Goal: Transaction & Acquisition: Purchase product/service

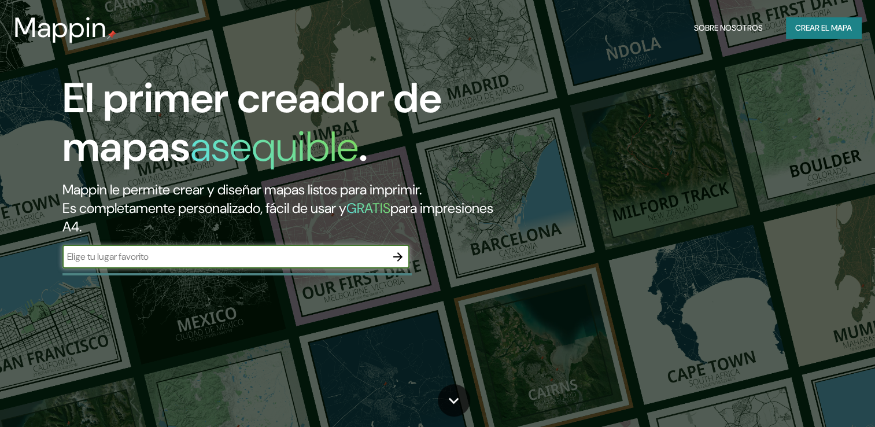
click at [360, 258] on input "text" at bounding box center [224, 256] width 324 height 13
type input "yopal, [GEOGRAPHIC_DATA]"
click at [398, 253] on icon "button" at bounding box center [397, 256] width 9 height 9
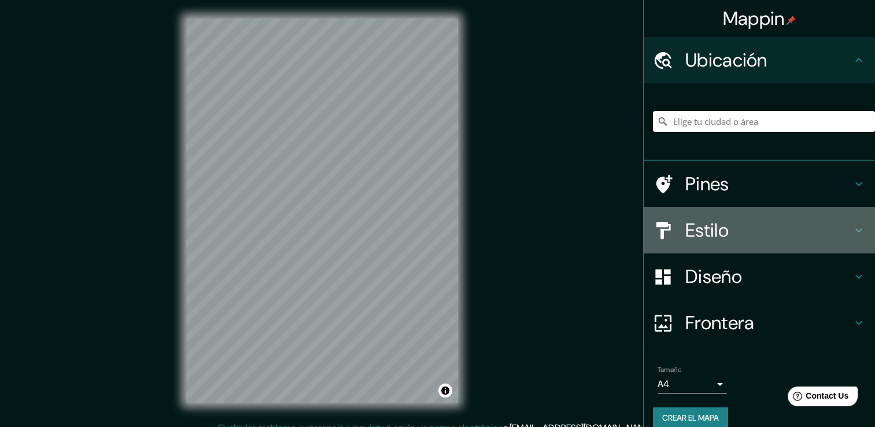
click at [858, 230] on div "Estilo" at bounding box center [759, 230] width 231 height 46
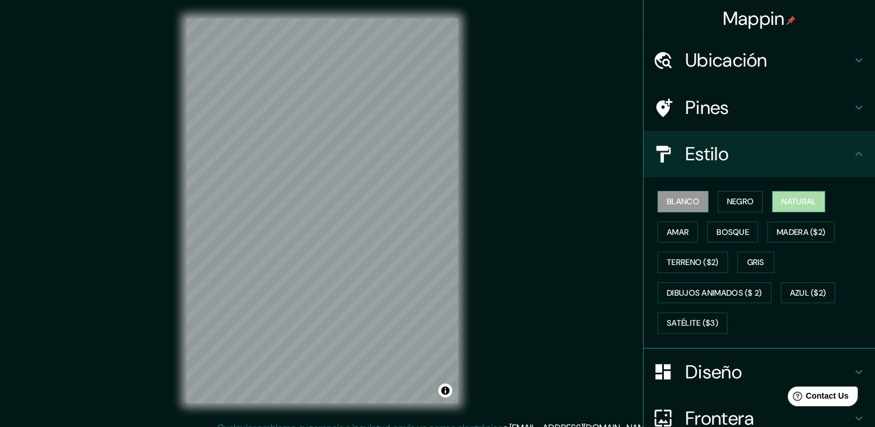
click at [774, 201] on button "Natural" at bounding box center [798, 201] width 53 height 21
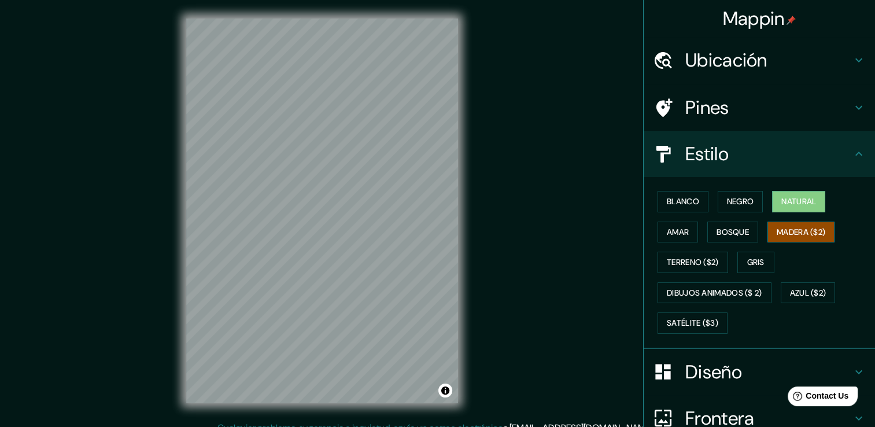
click at [779, 231] on font "Madera ($2)" at bounding box center [801, 232] width 49 height 14
click at [741, 230] on font "Bosque" at bounding box center [733, 232] width 32 height 14
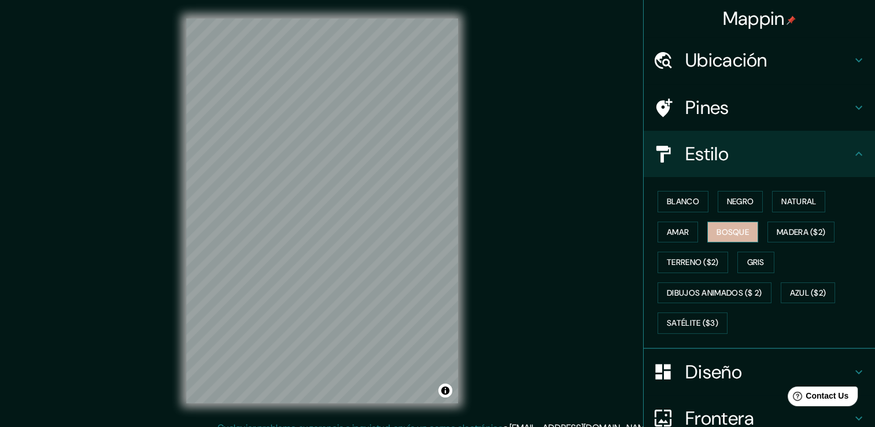
click at [708, 232] on button "Bosque" at bounding box center [733, 232] width 51 height 21
click at [667, 232] on font "Amar" at bounding box center [678, 232] width 22 height 14
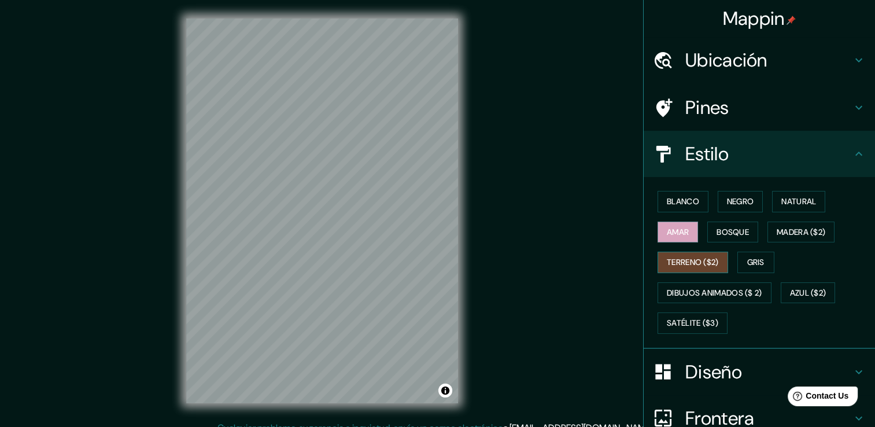
click at [670, 267] on font "Terreno ($2)" at bounding box center [693, 262] width 52 height 14
click at [738, 267] on button "Gris" at bounding box center [756, 262] width 37 height 21
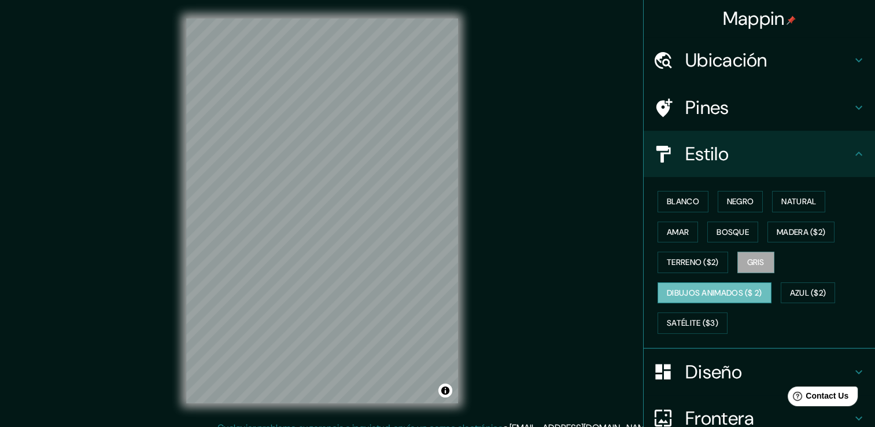
click at [722, 300] on button "Dibujos animados ($ 2)" at bounding box center [715, 292] width 114 height 21
click at [804, 297] on font "Azul ($2)" at bounding box center [808, 293] width 36 height 14
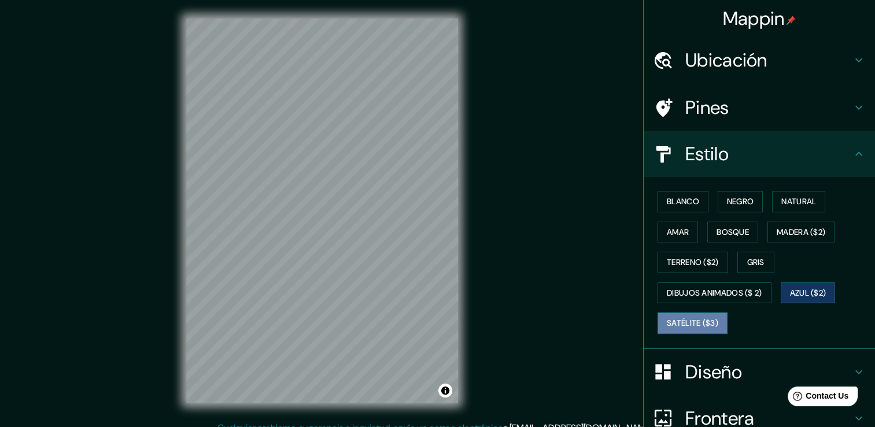
click at [671, 317] on font "Satélite ($3)" at bounding box center [692, 323] width 51 height 14
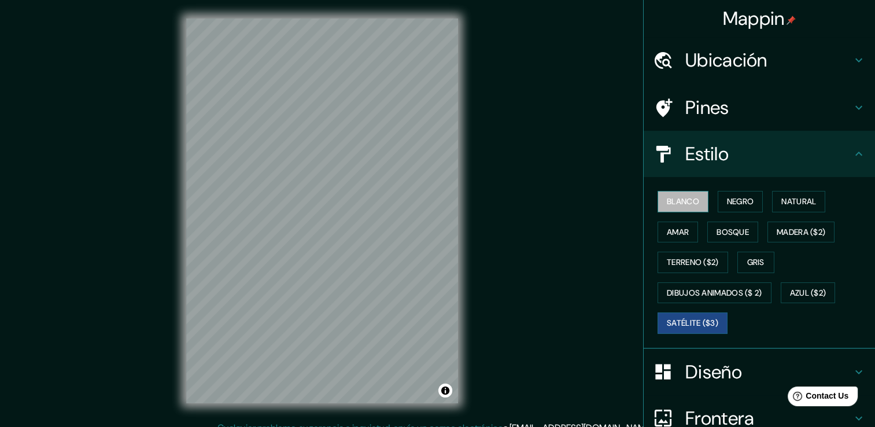
click at [671, 201] on font "Blanco" at bounding box center [683, 201] width 32 height 14
click at [678, 234] on font "Amar" at bounding box center [678, 232] width 22 height 14
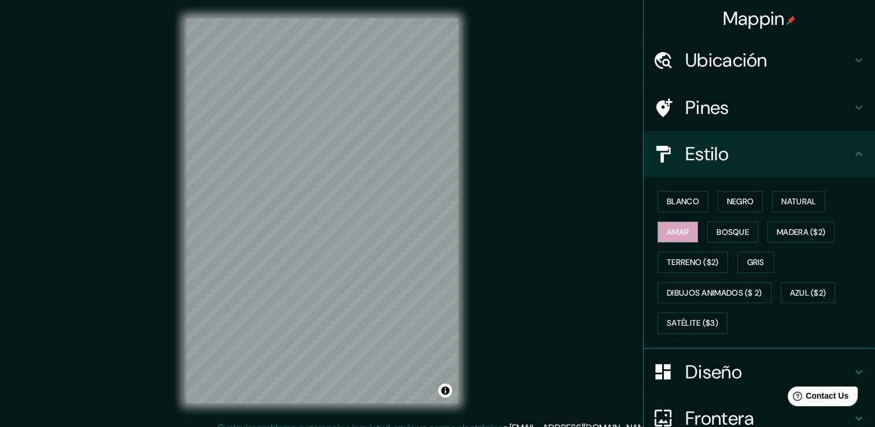
click at [680, 247] on div "Blanco Negro Natural [PERSON_NAME] ($2) Terreno ($2) Gris Dibujos animados ($ 2…" at bounding box center [764, 262] width 222 height 152
click at [694, 270] on button "Terreno ($2)" at bounding box center [693, 262] width 71 height 21
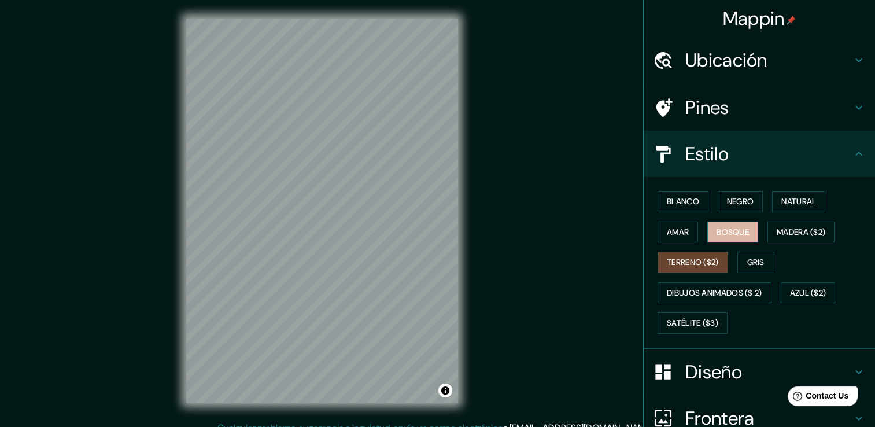
click at [738, 235] on font "Bosque" at bounding box center [733, 232] width 32 height 14
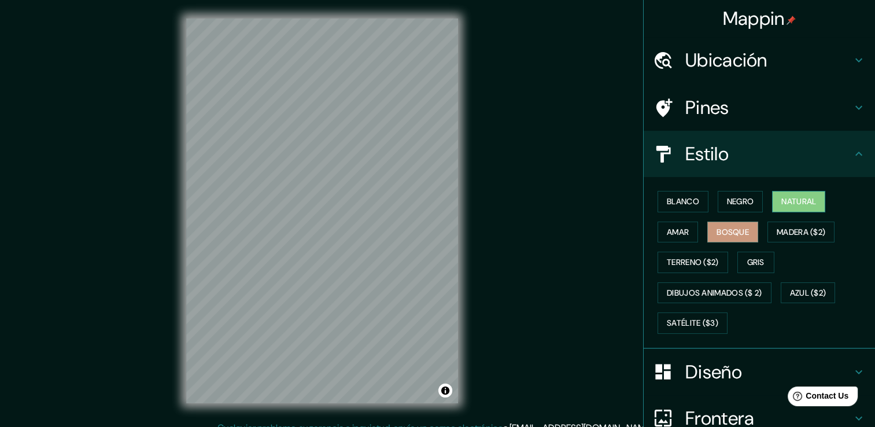
click at [801, 207] on font "Natural" at bounding box center [799, 201] width 35 height 14
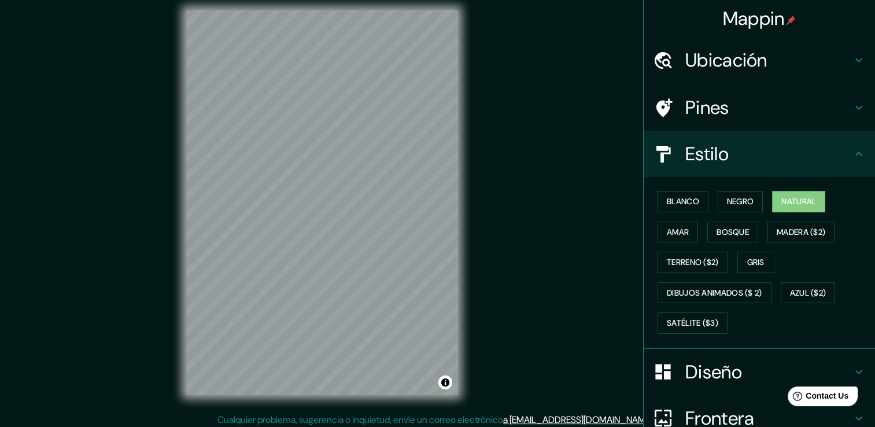
scroll to position [13, 0]
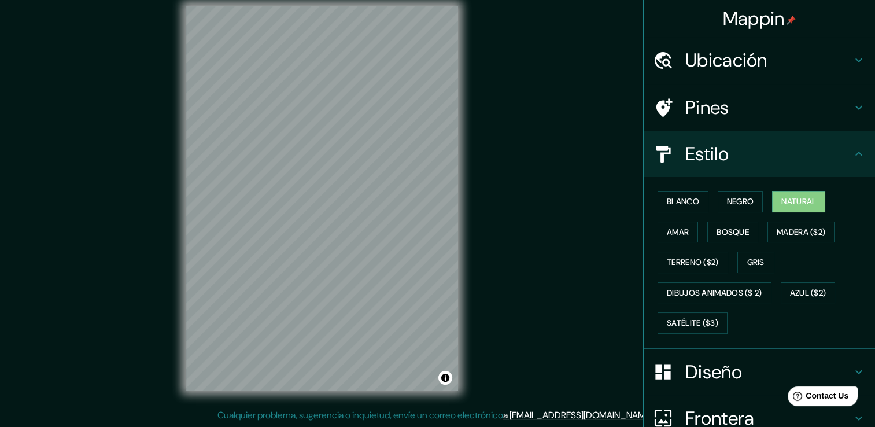
click at [830, 58] on h4 "Ubicación" at bounding box center [769, 60] width 167 height 23
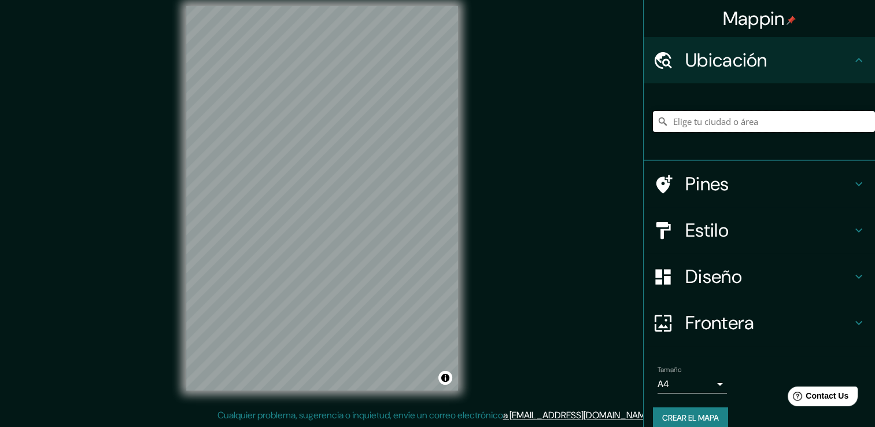
click at [754, 116] on input "Elige tu ciudad o área" at bounding box center [764, 121] width 222 height 21
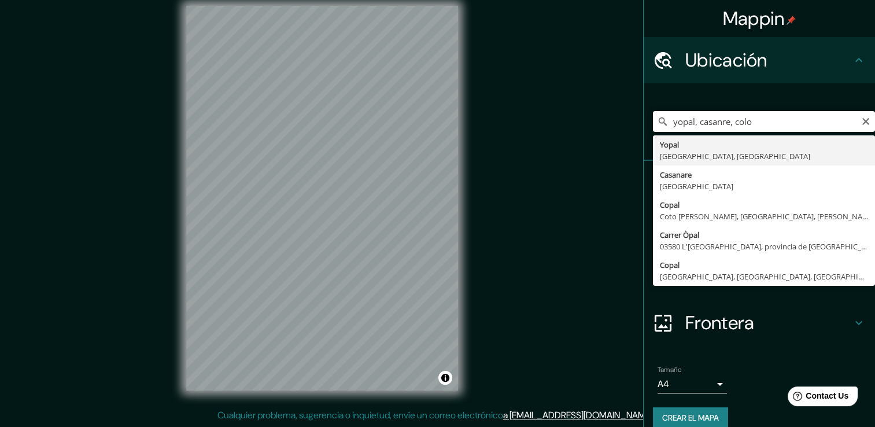
type input "Yopal, [GEOGRAPHIC_DATA], [GEOGRAPHIC_DATA]"
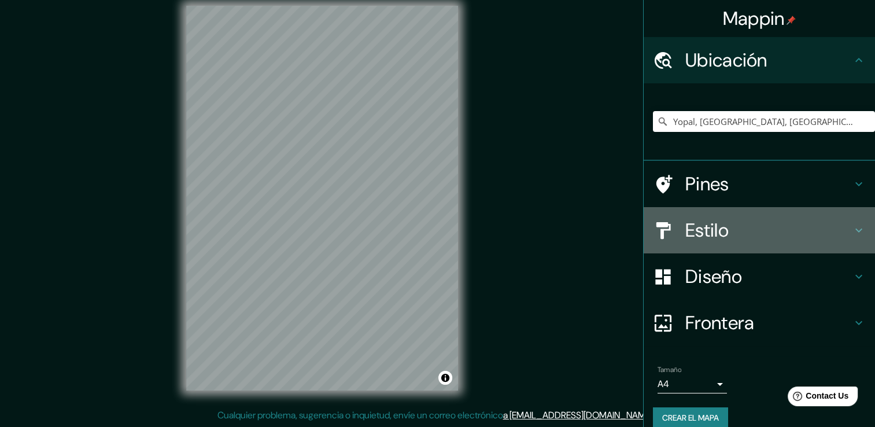
click at [803, 227] on h4 "Estilo" at bounding box center [769, 230] width 167 height 23
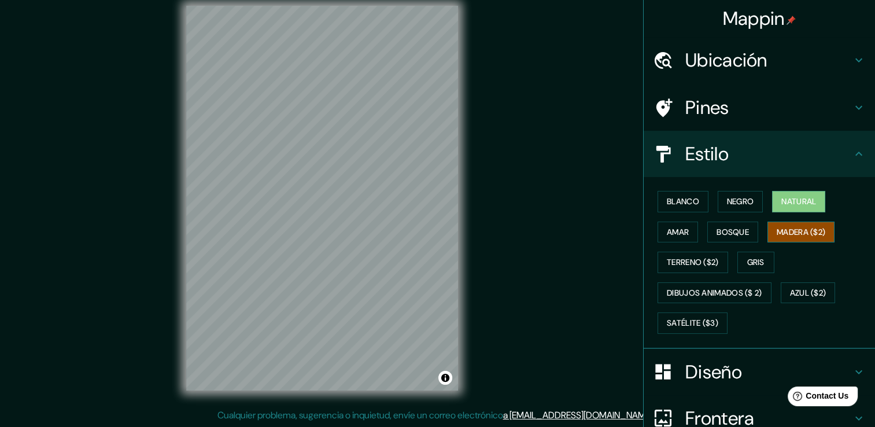
click at [785, 231] on font "Madera ($2)" at bounding box center [801, 232] width 49 height 14
click at [753, 259] on font "Gris" at bounding box center [756, 262] width 17 height 14
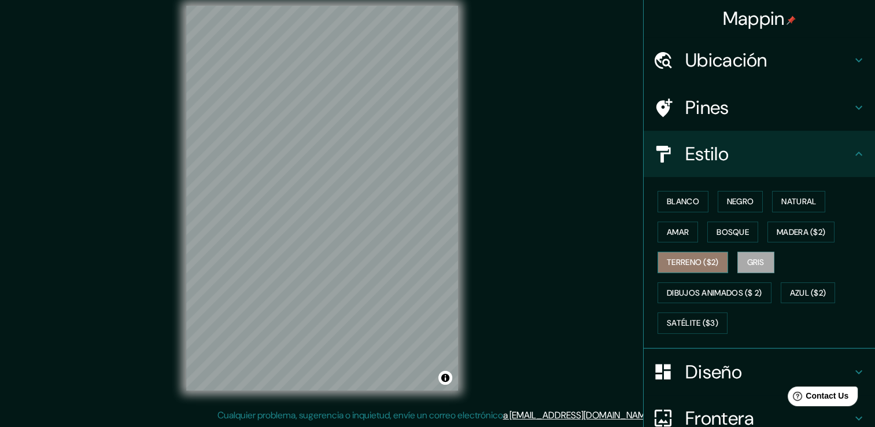
click at [705, 262] on font "Terreno ($2)" at bounding box center [693, 262] width 52 height 14
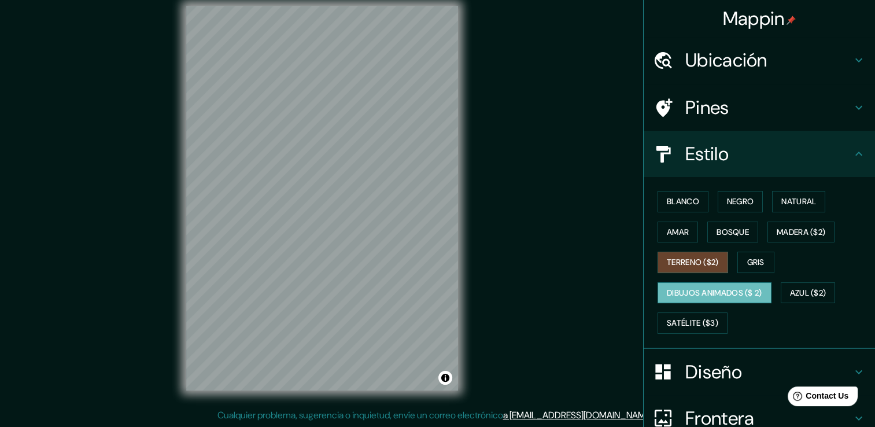
click at [687, 286] on font "Dibujos animados ($ 2)" at bounding box center [714, 293] width 95 height 14
click at [810, 286] on font "Azul ($2)" at bounding box center [808, 293] width 36 height 14
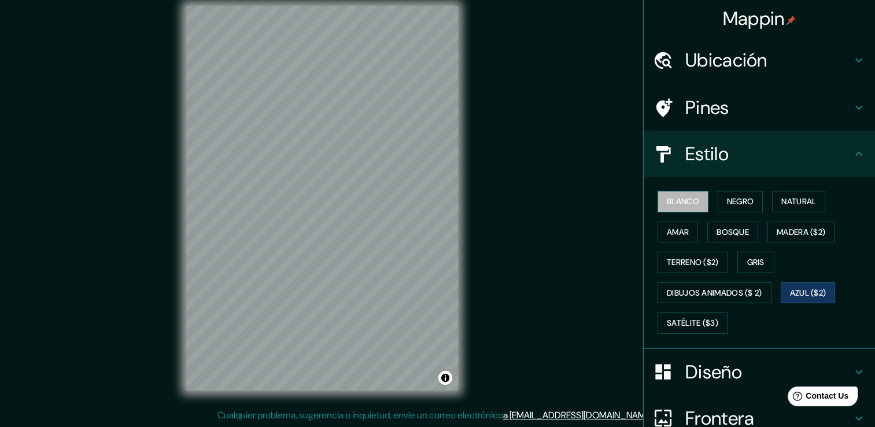
click at [695, 203] on button "Blanco" at bounding box center [683, 201] width 51 height 21
click at [727, 204] on font "Negro" at bounding box center [740, 201] width 27 height 14
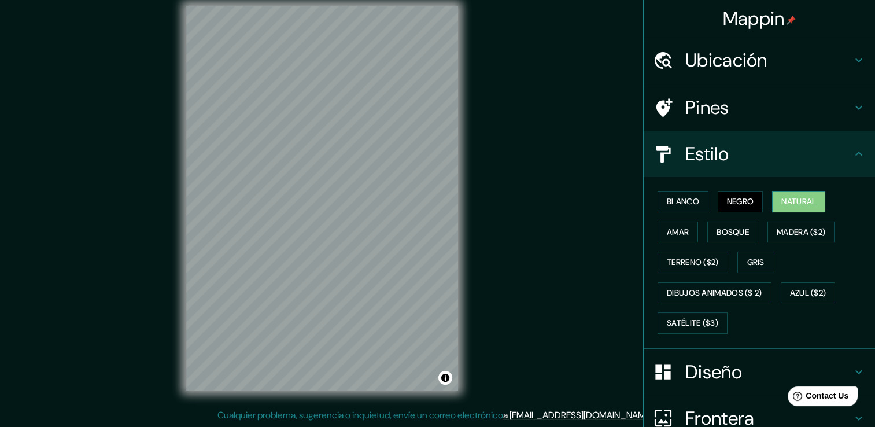
click at [800, 206] on font "Natural" at bounding box center [799, 201] width 35 height 14
click at [851, 360] on div "Diseño" at bounding box center [759, 372] width 231 height 46
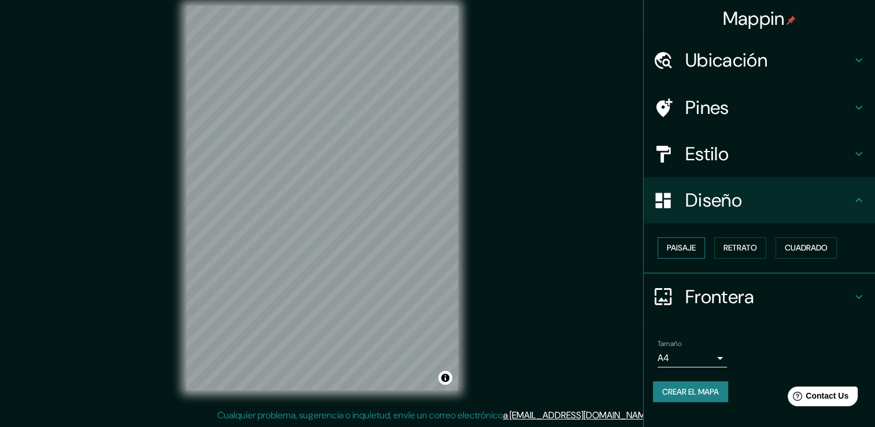
click at [692, 250] on font "Paisaje" at bounding box center [681, 248] width 29 height 14
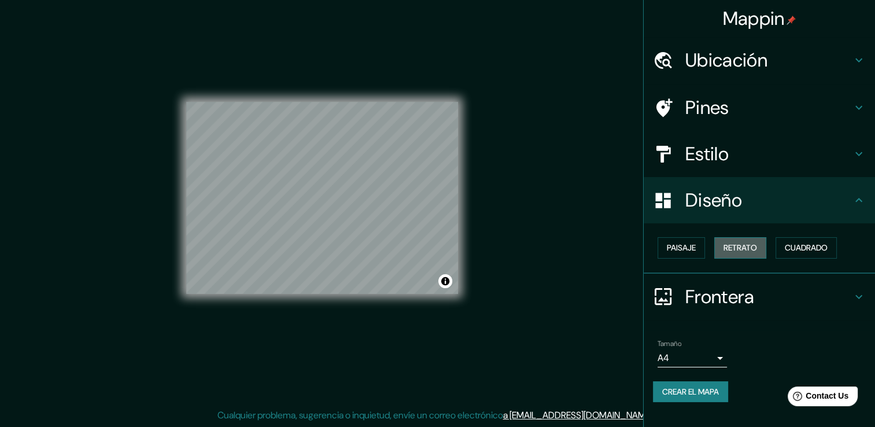
click at [746, 250] on font "Retrato" at bounding box center [741, 248] width 34 height 14
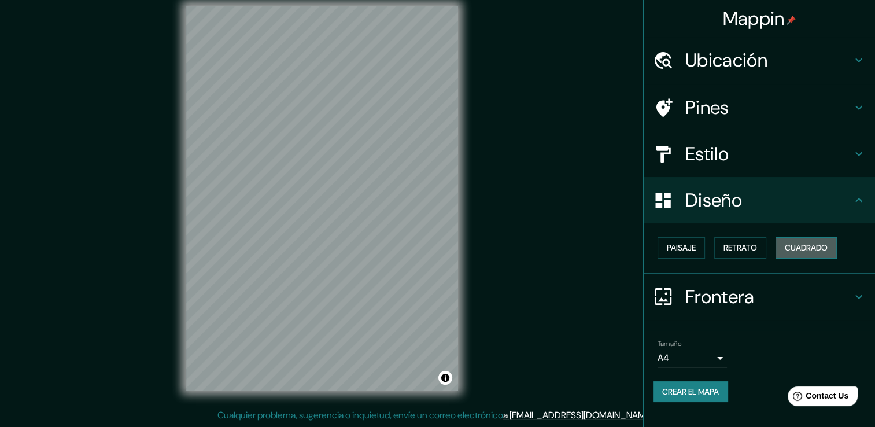
click at [807, 251] on font "Cuadrado" at bounding box center [806, 248] width 43 height 14
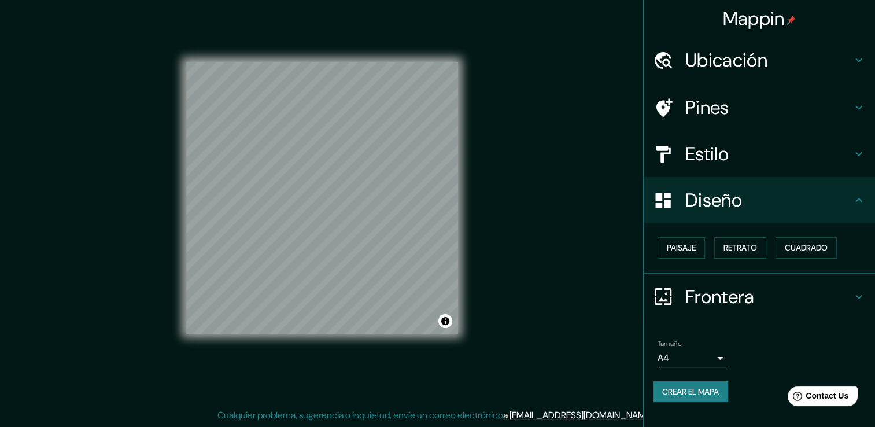
click at [845, 295] on h4 "Frontera" at bounding box center [769, 296] width 167 height 23
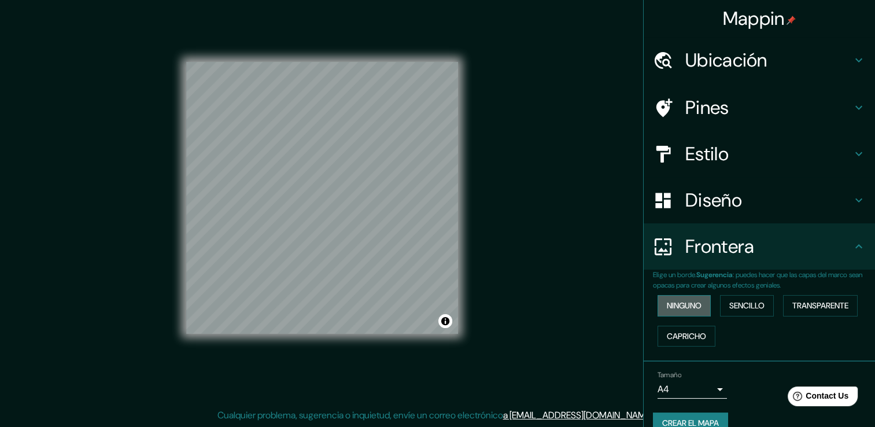
click at [677, 300] on font "Ninguno" at bounding box center [684, 306] width 35 height 14
click at [679, 336] on font "Capricho" at bounding box center [686, 336] width 39 height 14
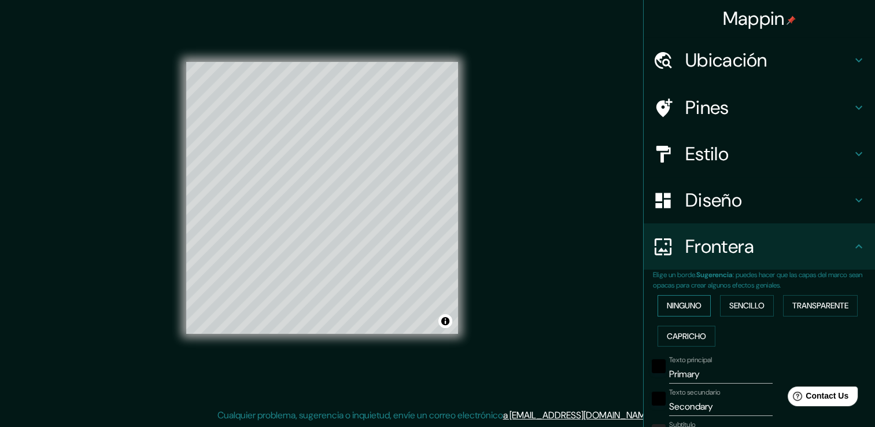
click at [678, 309] on font "Ninguno" at bounding box center [684, 306] width 35 height 14
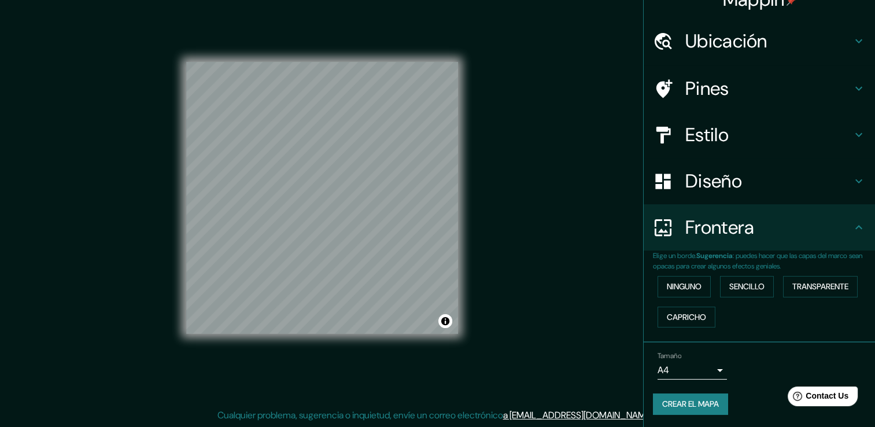
scroll to position [0, 0]
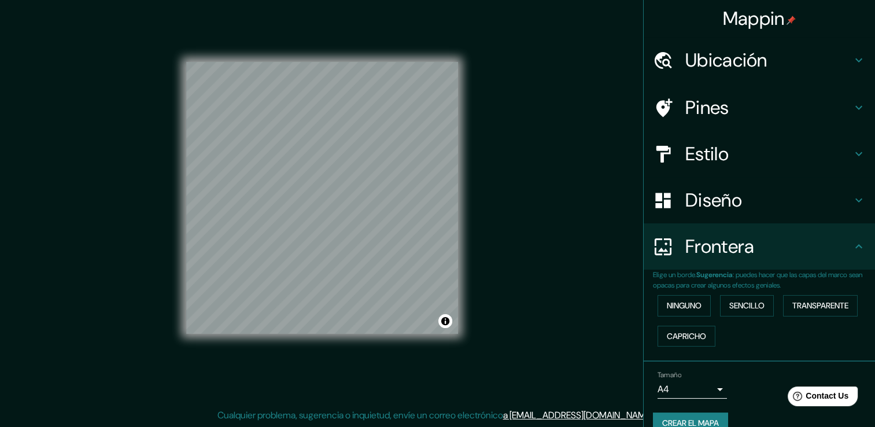
click at [834, 184] on div "Diseño" at bounding box center [759, 200] width 231 height 46
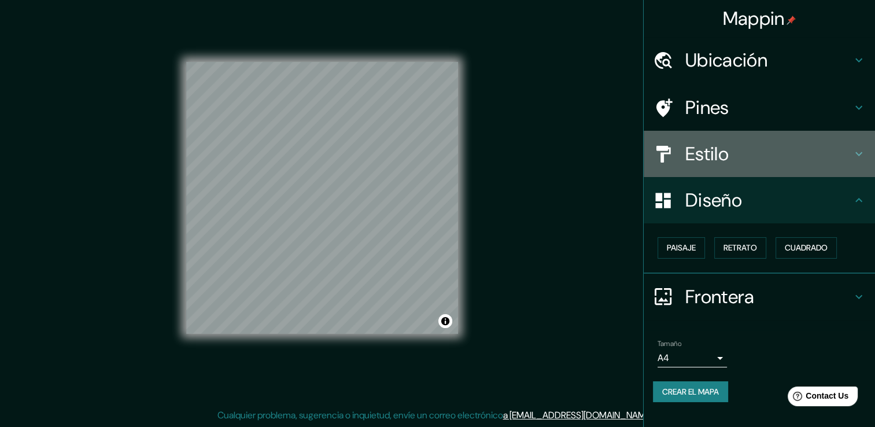
click at [863, 153] on icon at bounding box center [859, 154] width 14 height 14
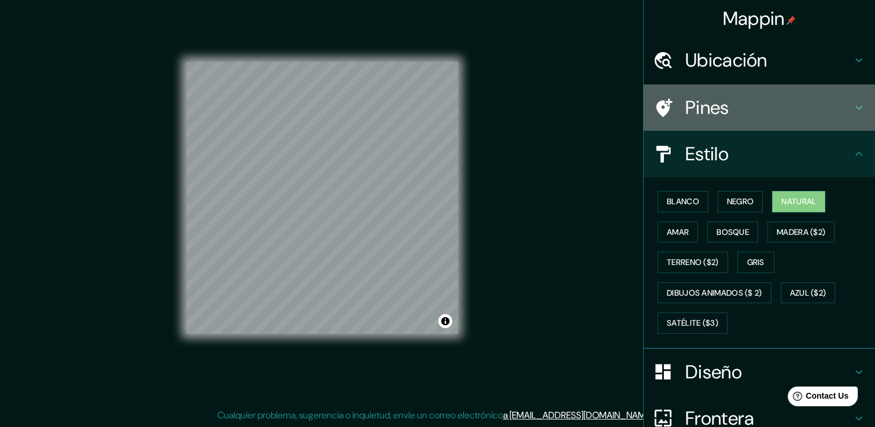
click at [705, 101] on h4 "Pines" at bounding box center [769, 107] width 167 height 23
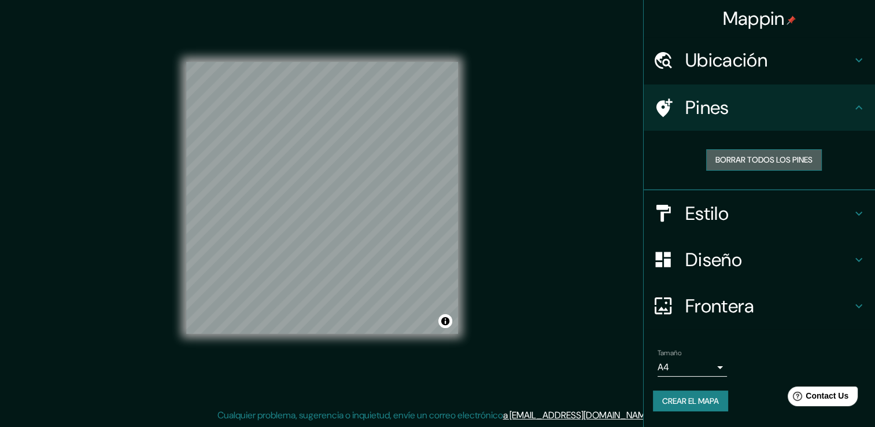
click at [802, 161] on font "Borrar todos los pines" at bounding box center [764, 160] width 97 height 14
click at [862, 108] on icon at bounding box center [859, 107] width 7 height 4
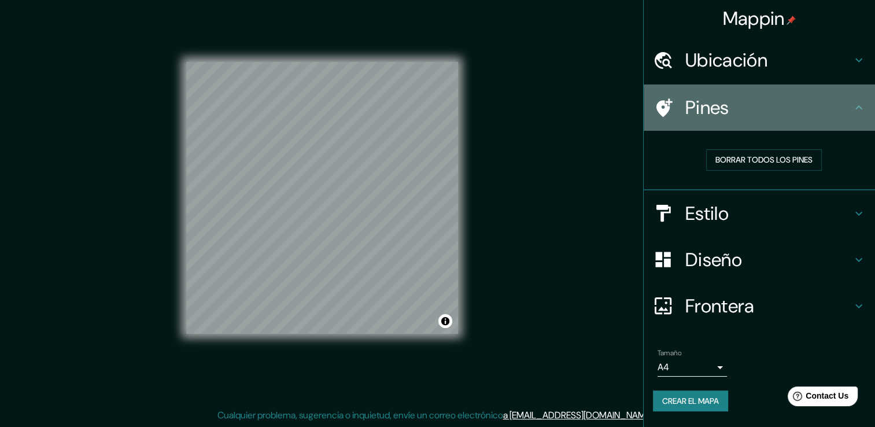
click at [689, 117] on h4 "Pines" at bounding box center [769, 107] width 167 height 23
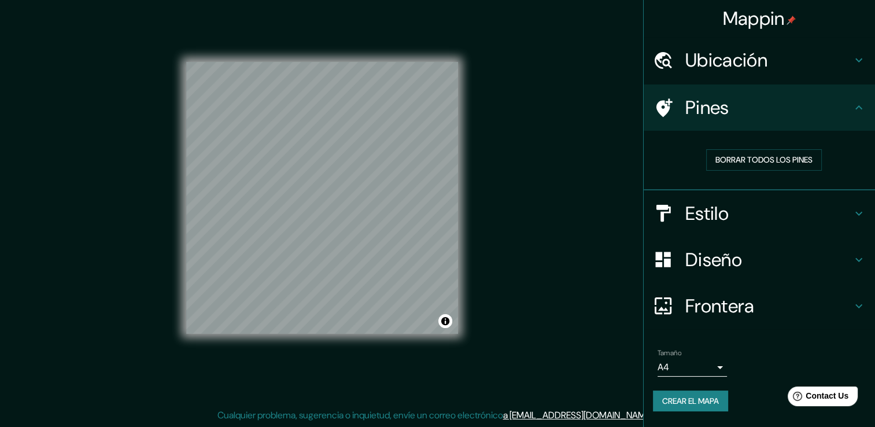
click at [775, 54] on h4 "Ubicación" at bounding box center [769, 60] width 167 height 23
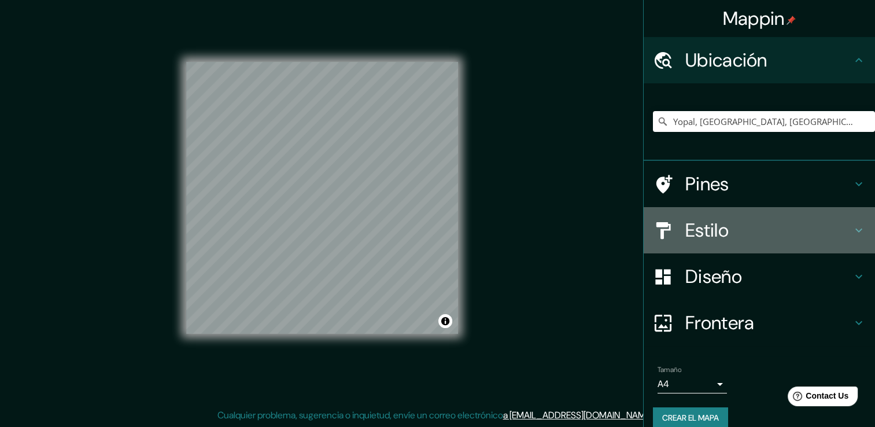
click at [826, 242] on div "Estilo" at bounding box center [759, 230] width 231 height 46
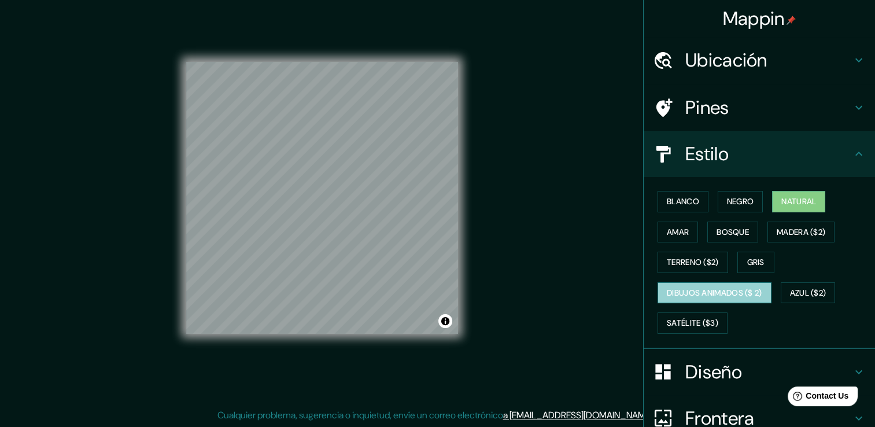
click at [713, 300] on button "Dibujos animados ($ 2)" at bounding box center [715, 292] width 114 height 21
click at [708, 116] on h4 "Pines" at bounding box center [769, 107] width 167 height 23
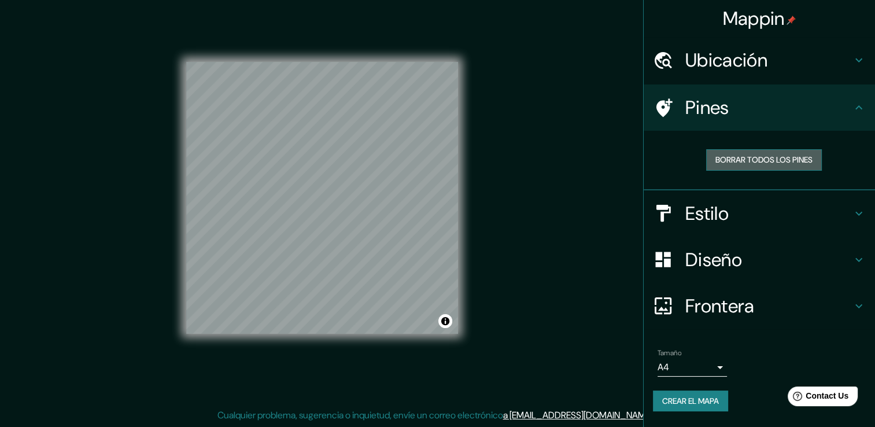
click at [717, 157] on font "Borrar todos los pines" at bounding box center [764, 160] width 97 height 14
click at [388, 228] on div at bounding box center [385, 227] width 9 height 9
click at [388, 225] on div at bounding box center [385, 227] width 9 height 9
drag, startPoint x: 387, startPoint y: 226, endPoint x: 389, endPoint y: 243, distance: 17.6
click at [389, 243] on div at bounding box center [388, 245] width 9 height 9
